Goal: Information Seeking & Learning: Learn about a topic

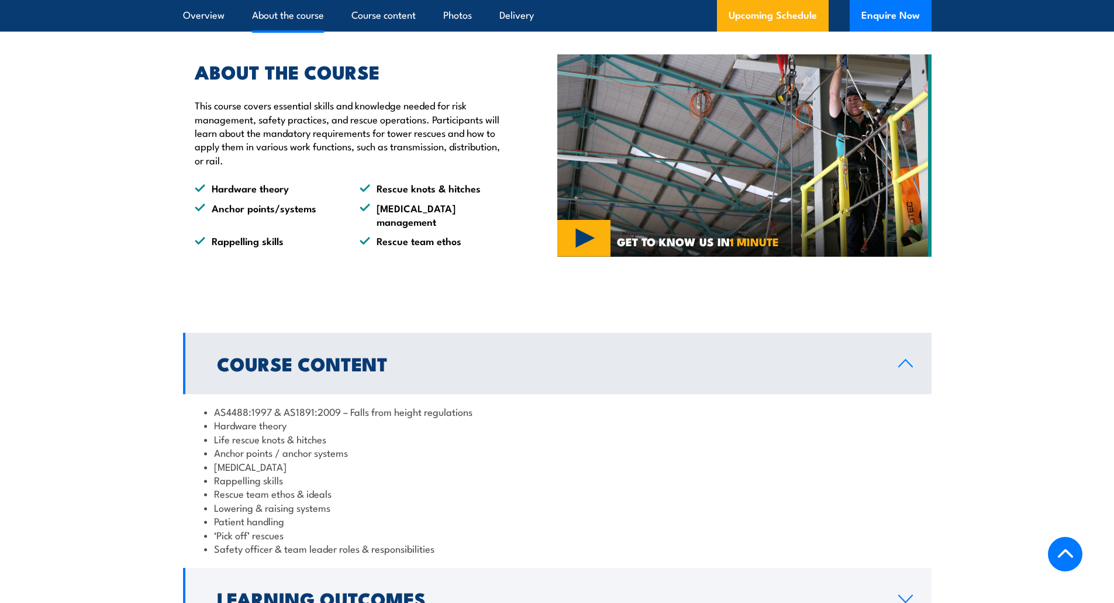
scroll to position [1052, 0]
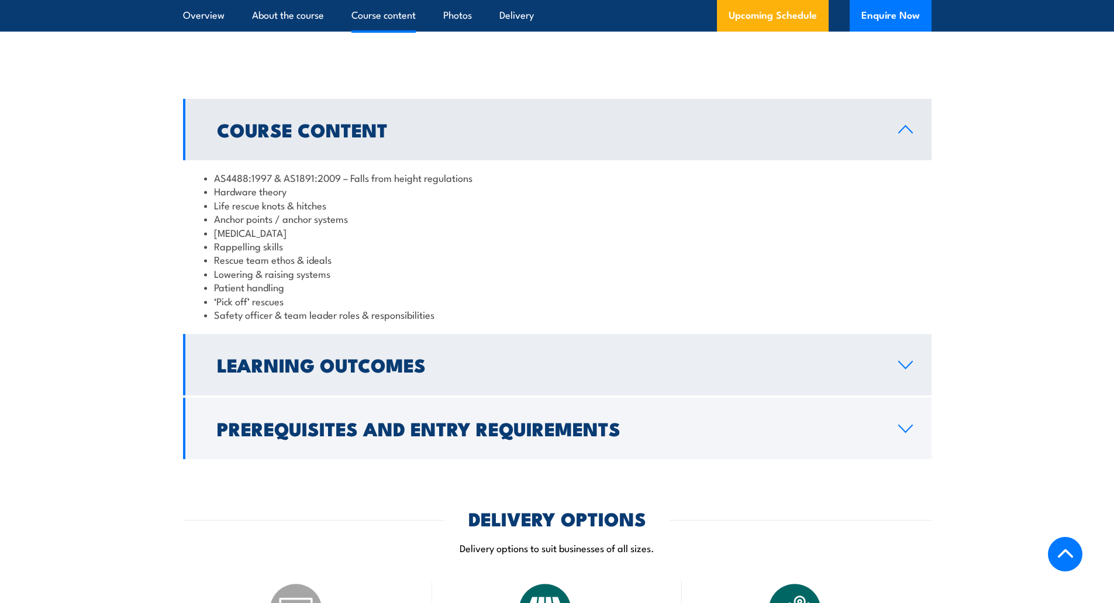
click at [877, 372] on h2 "Learning Outcomes" at bounding box center [548, 364] width 662 height 16
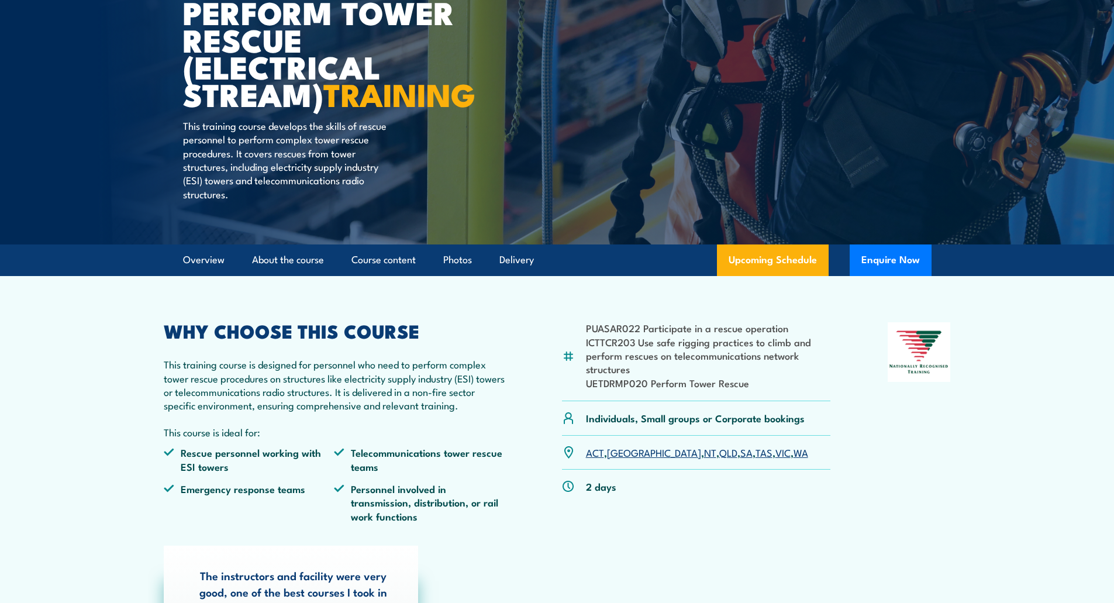
scroll to position [0, 0]
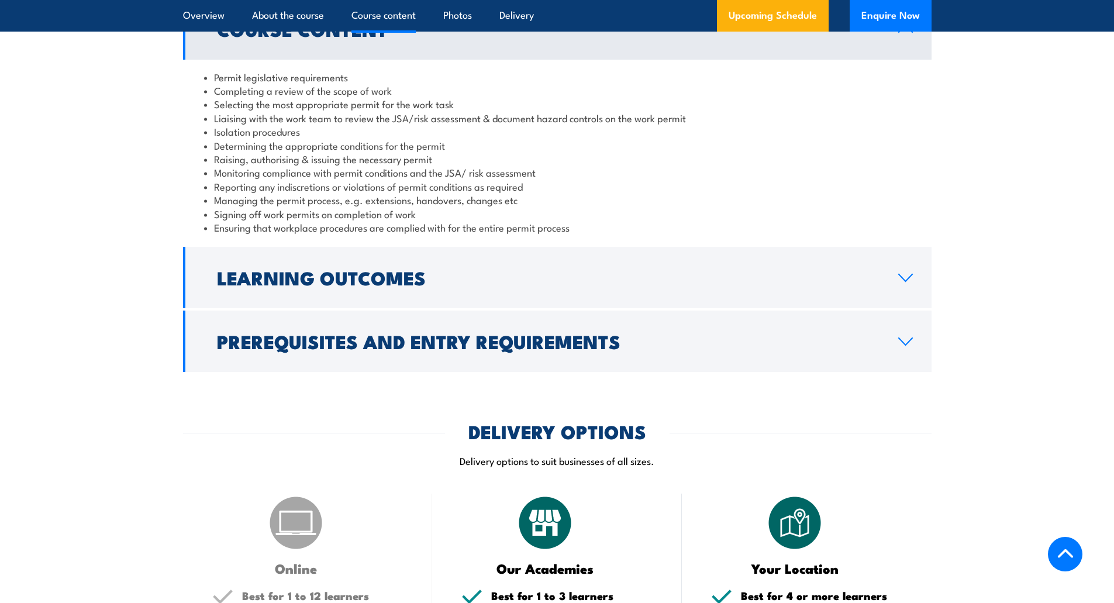
scroll to position [1111, 0]
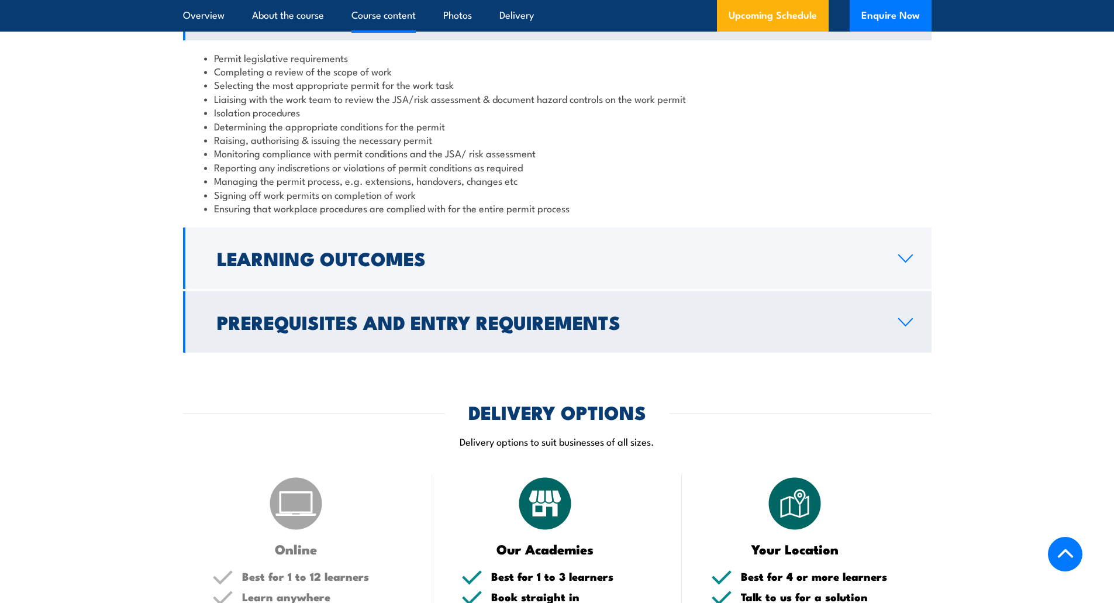
click at [381, 313] on h2 "Prerequisites and Entry Requirements" at bounding box center [548, 321] width 662 height 16
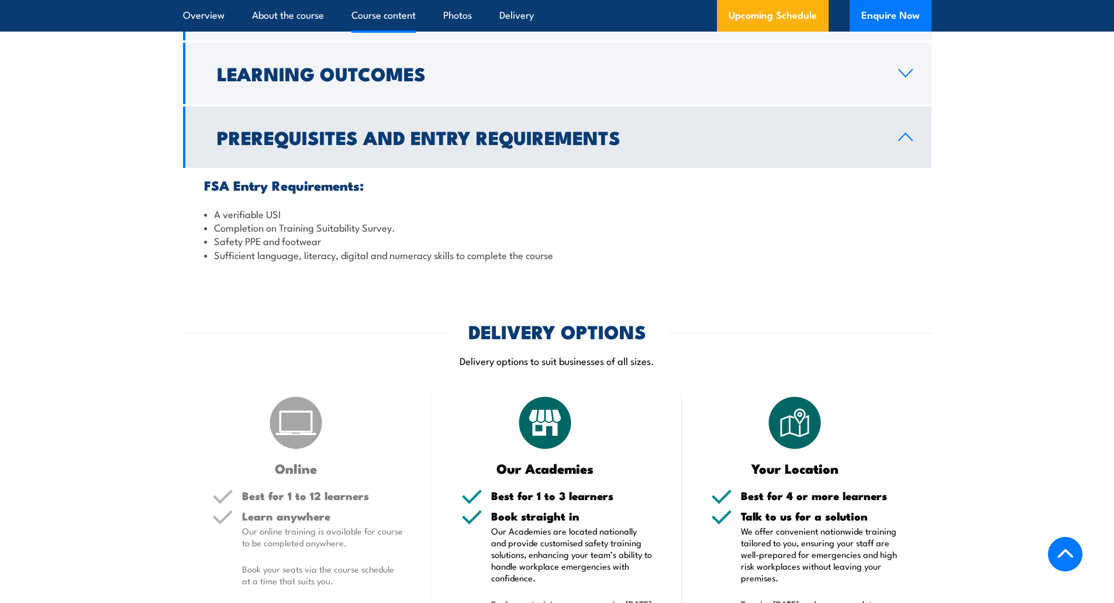
click at [450, 145] on h2 "Prerequisites and Entry Requirements" at bounding box center [548, 137] width 662 height 16
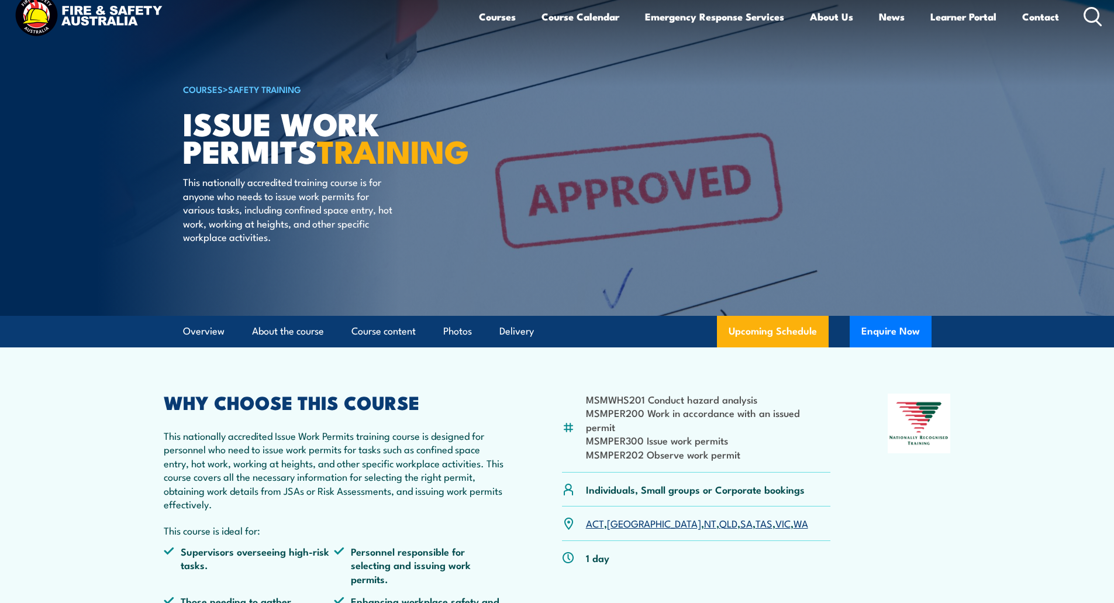
scroll to position [0, 0]
